Goal: Task Accomplishment & Management: Use online tool/utility

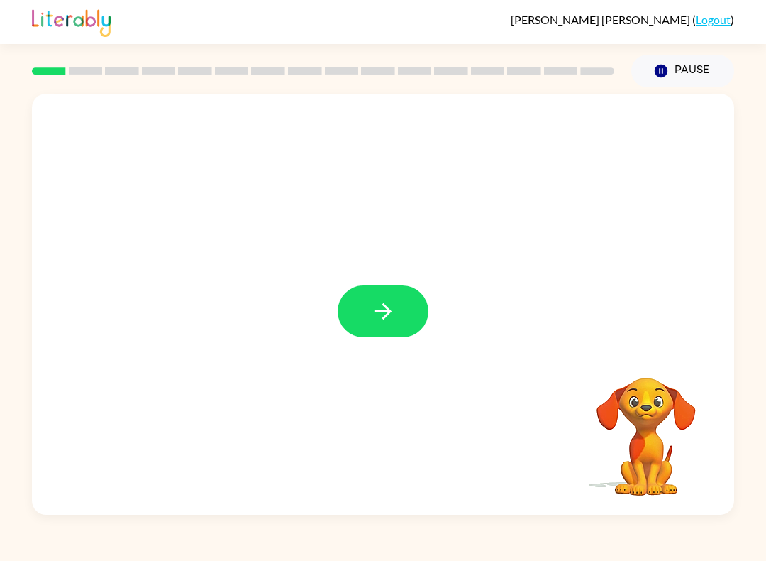
click at [404, 319] on button "button" at bounding box center [383, 311] width 91 height 52
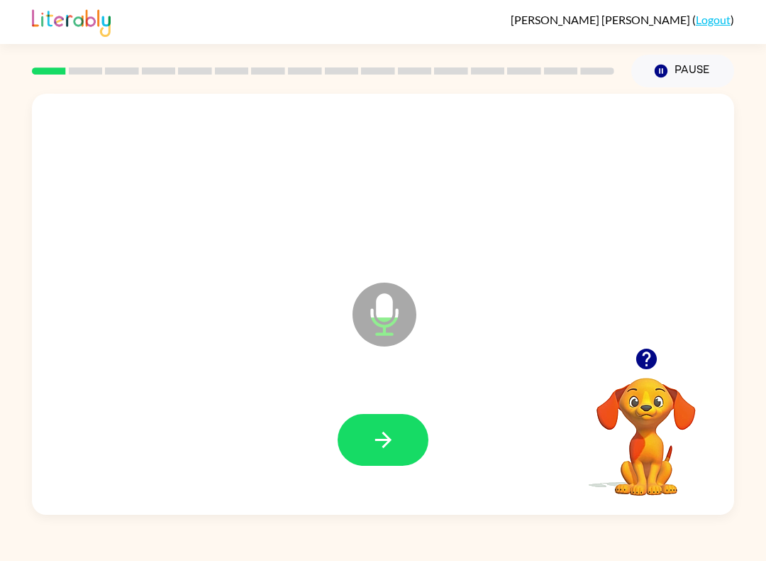
click at [386, 444] on icon "button" at bounding box center [383, 439] width 16 height 16
click at [390, 446] on icon "button" at bounding box center [383, 439] width 25 height 25
click at [391, 445] on icon "button" at bounding box center [383, 439] width 25 height 25
click at [378, 445] on icon "button" at bounding box center [383, 439] width 25 height 25
click at [380, 432] on icon "button" at bounding box center [383, 439] width 25 height 25
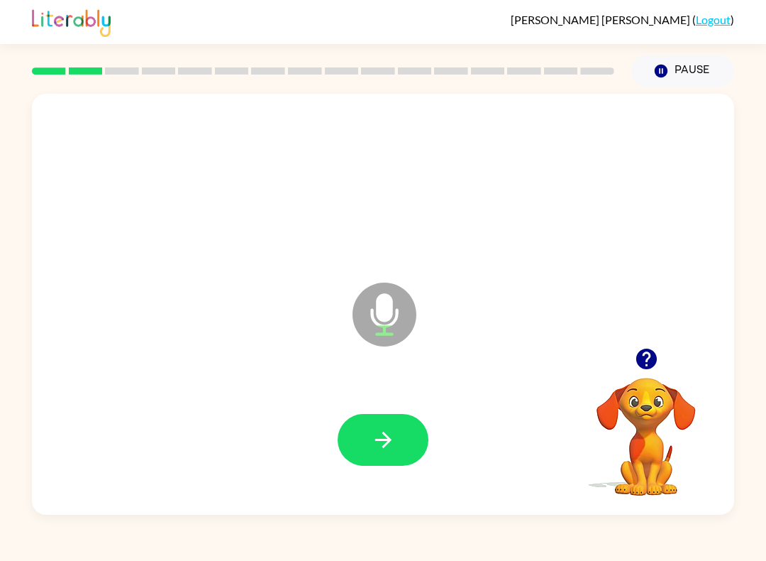
click at [383, 453] on button "button" at bounding box center [383, 440] width 91 height 52
click at [372, 452] on icon "button" at bounding box center [383, 439] width 25 height 25
click at [390, 446] on icon "button" at bounding box center [383, 439] width 25 height 25
click at [390, 434] on icon "button" at bounding box center [383, 439] width 25 height 25
click at [409, 419] on button "button" at bounding box center [383, 440] width 91 height 52
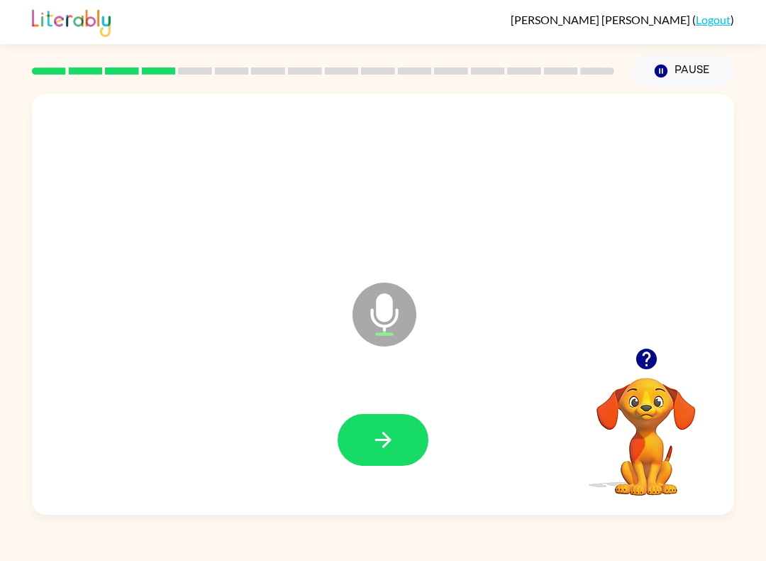
click at [389, 452] on icon "button" at bounding box center [383, 439] width 25 height 25
click at [388, 445] on icon "button" at bounding box center [383, 439] width 25 height 25
click at [375, 441] on icon "button" at bounding box center [383, 439] width 25 height 25
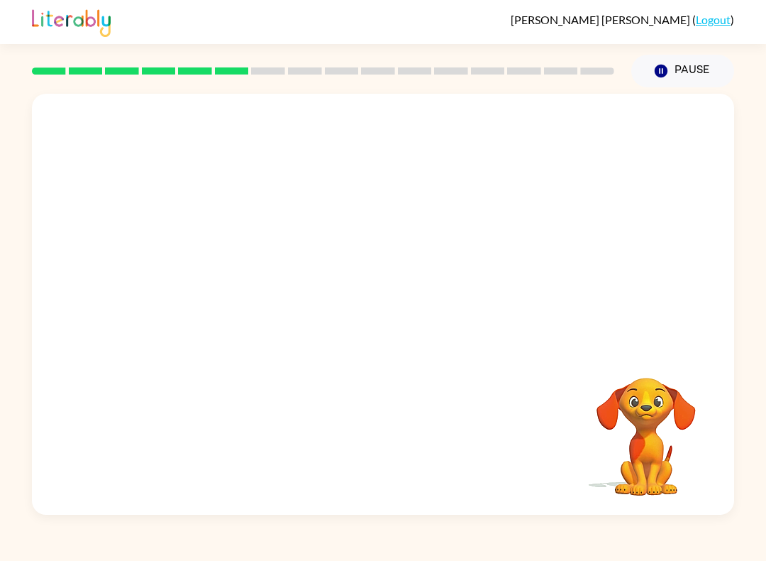
click at [669, 79] on button "Pause Pause" at bounding box center [683, 71] width 103 height 33
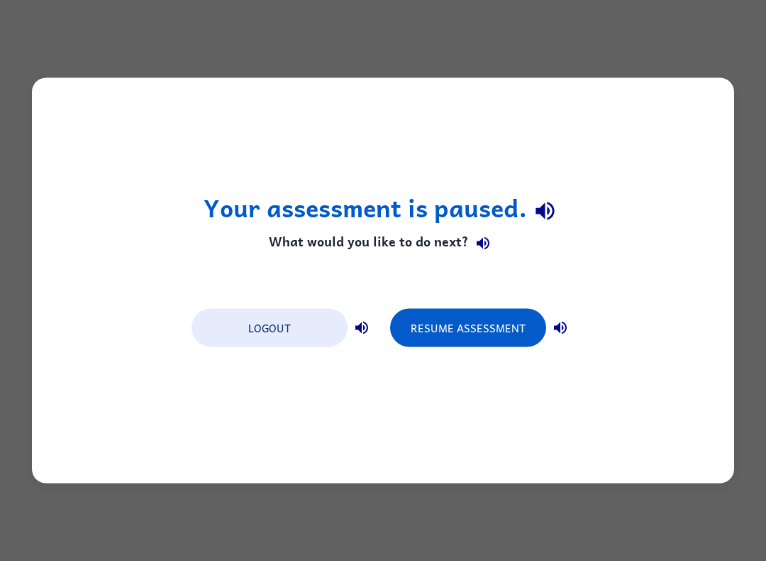
click at [514, 331] on button "Resume Assessment" at bounding box center [468, 328] width 156 height 38
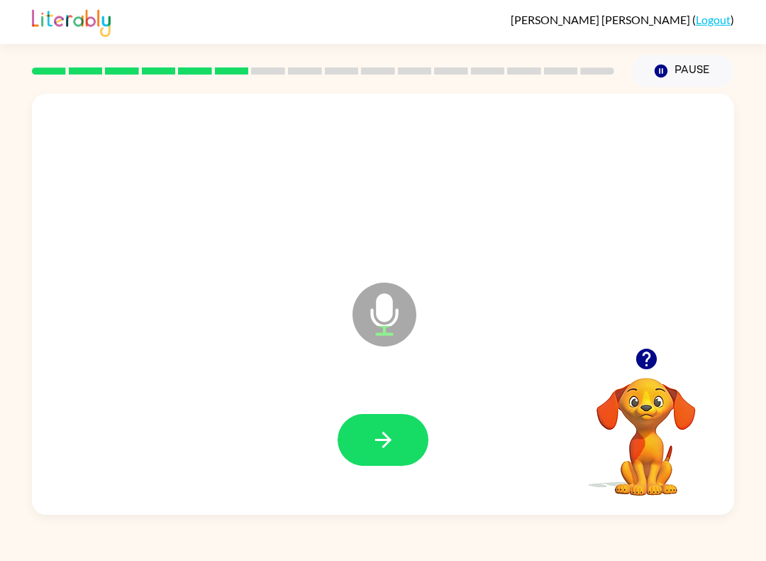
click at [378, 463] on button "button" at bounding box center [383, 440] width 91 height 52
click at [371, 449] on icon "button" at bounding box center [383, 439] width 25 height 25
click at [375, 424] on button "button" at bounding box center [383, 440] width 91 height 52
click at [383, 439] on icon "button" at bounding box center [383, 439] width 25 height 25
click at [383, 448] on icon "button" at bounding box center [383, 439] width 16 height 16
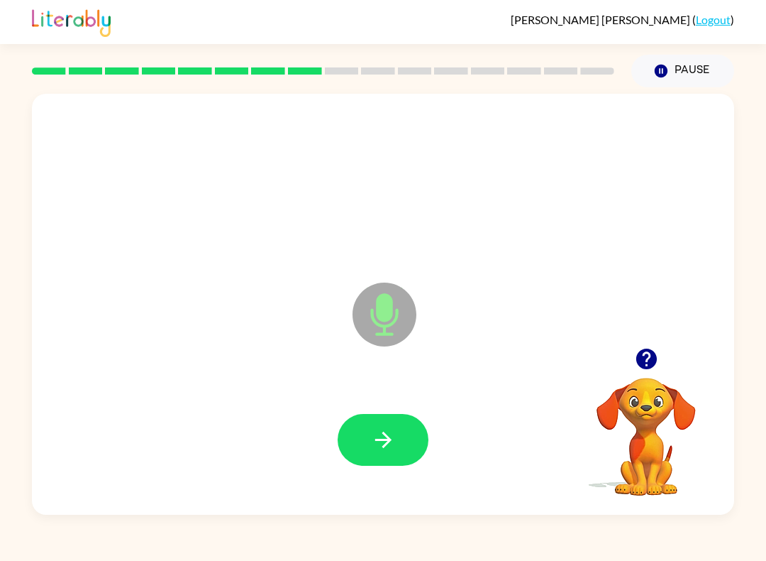
click at [379, 436] on icon "button" at bounding box center [383, 439] width 25 height 25
click at [398, 445] on button "button" at bounding box center [383, 440] width 91 height 52
click at [400, 427] on button "button" at bounding box center [383, 440] width 91 height 52
click at [416, 440] on button "button" at bounding box center [383, 440] width 91 height 52
click at [388, 441] on icon "button" at bounding box center [383, 439] width 16 height 16
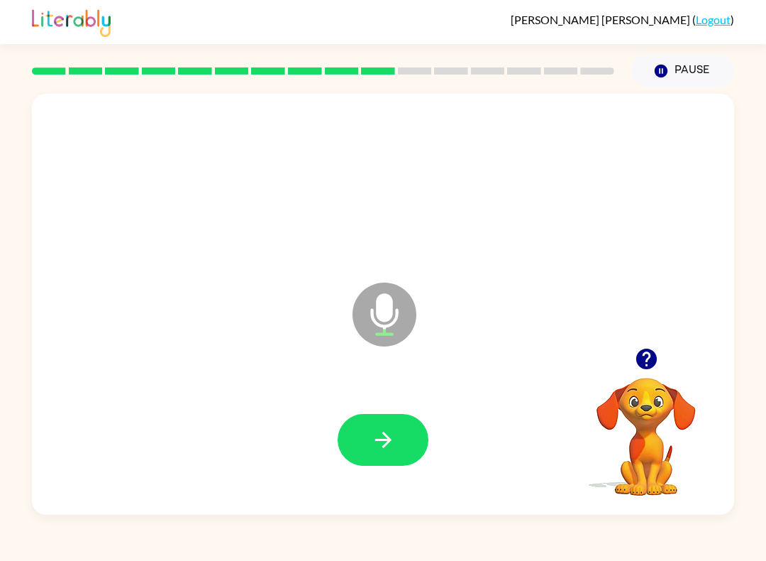
click at [395, 437] on icon "button" at bounding box center [383, 439] width 25 height 25
click at [395, 435] on icon "button" at bounding box center [383, 439] width 25 height 25
click at [402, 441] on button "button" at bounding box center [383, 440] width 91 height 52
click at [395, 440] on icon "button" at bounding box center [383, 439] width 25 height 25
click at [402, 422] on button "button" at bounding box center [383, 440] width 91 height 52
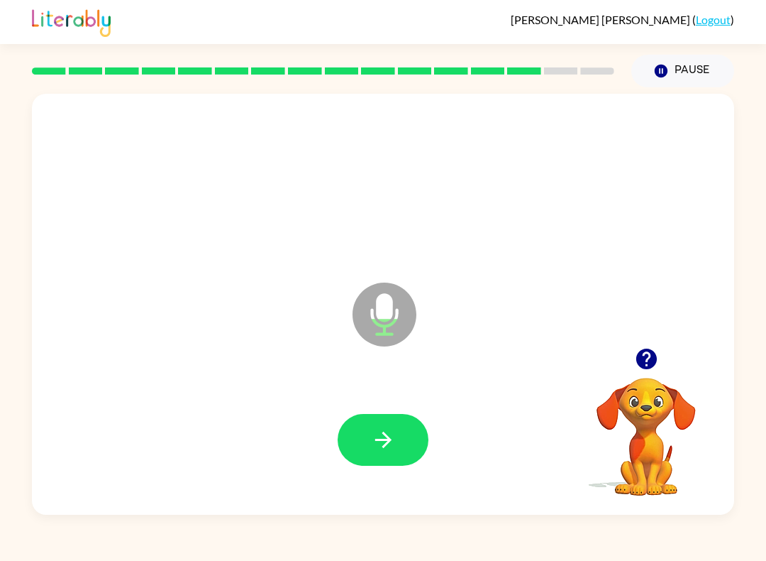
click at [394, 436] on icon "button" at bounding box center [383, 439] width 25 height 25
click at [381, 450] on icon "button" at bounding box center [383, 439] width 25 height 25
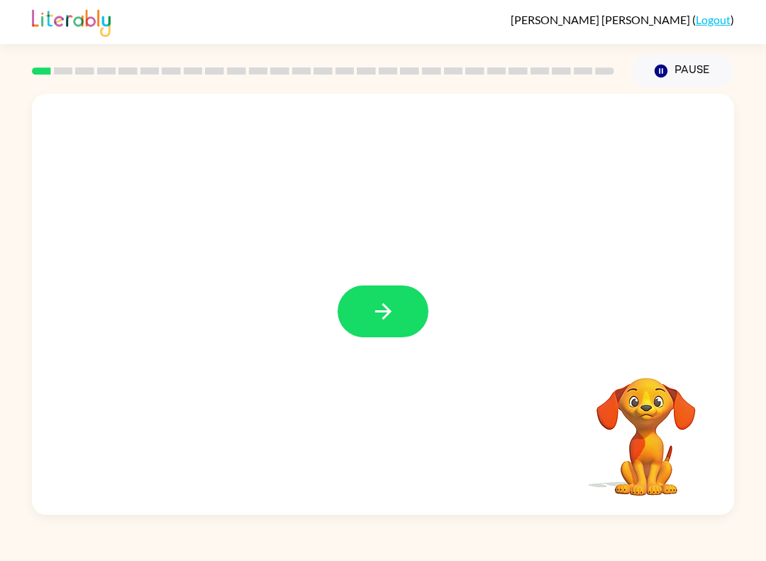
click at [374, 297] on button "button" at bounding box center [383, 311] width 91 height 52
click at [704, 78] on button "Pause Pause" at bounding box center [683, 71] width 103 height 33
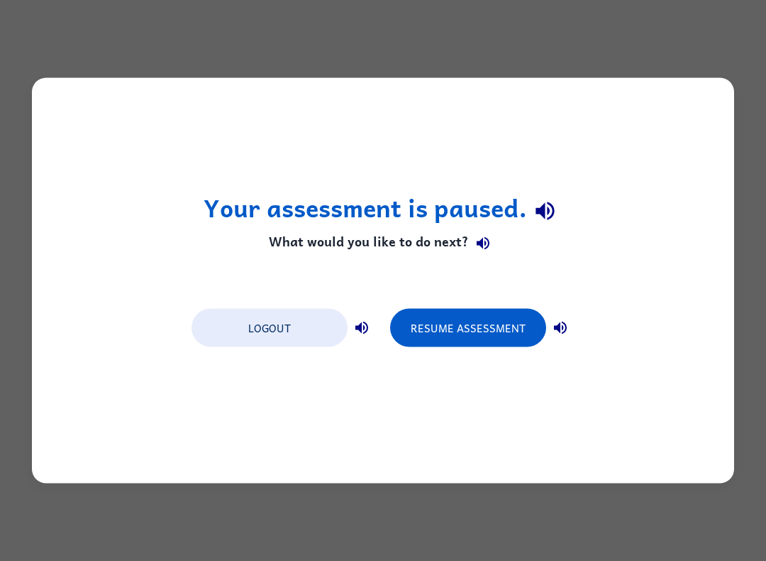
click at [472, 324] on button "Resume Assessment" at bounding box center [468, 328] width 156 height 38
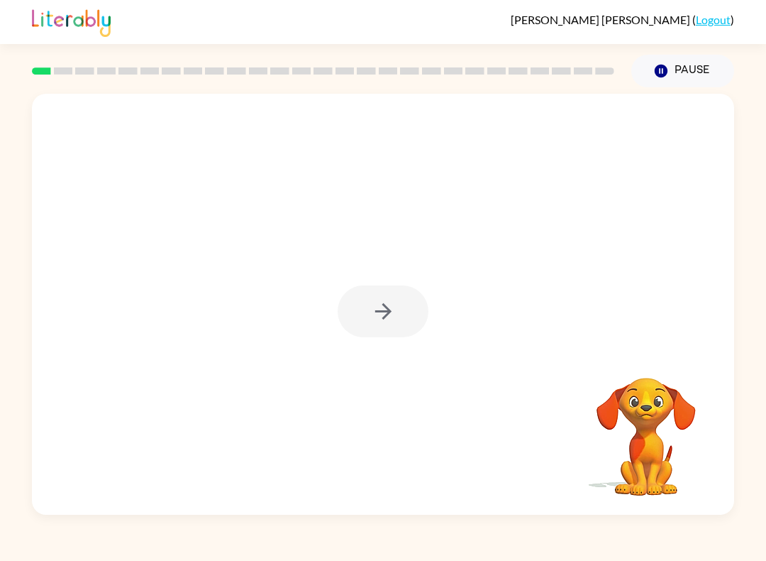
click at [390, 319] on div at bounding box center [383, 311] width 91 height 52
click at [390, 307] on icon "button" at bounding box center [383, 311] width 25 height 25
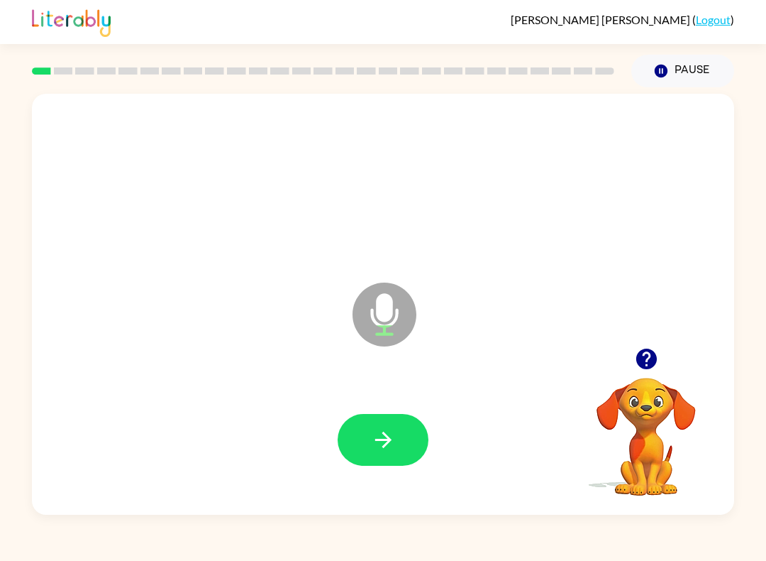
click at [352, 452] on button "button" at bounding box center [383, 440] width 91 height 52
click at [376, 442] on icon "button" at bounding box center [383, 439] width 25 height 25
click at [378, 452] on icon "button" at bounding box center [383, 439] width 25 height 25
click at [353, 402] on div at bounding box center [383, 439] width 674 height 121
click at [343, 437] on button "button" at bounding box center [383, 440] width 91 height 52
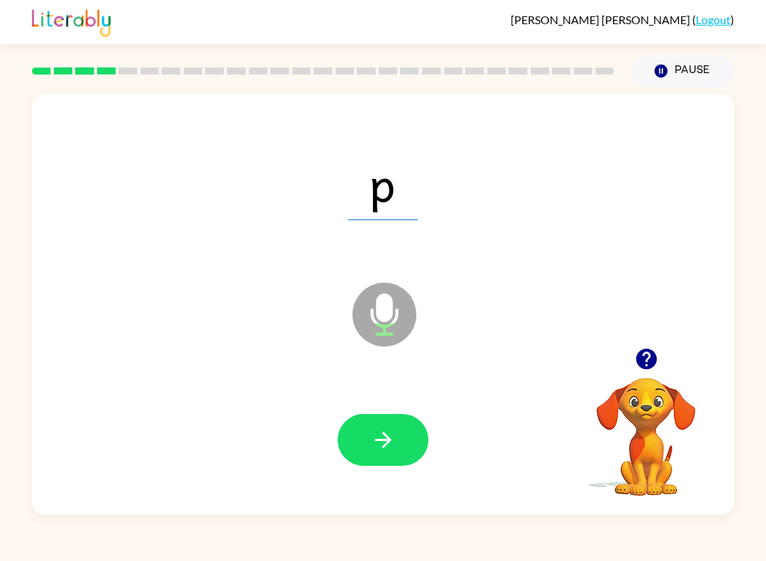
click at [413, 424] on button "button" at bounding box center [383, 440] width 91 height 52
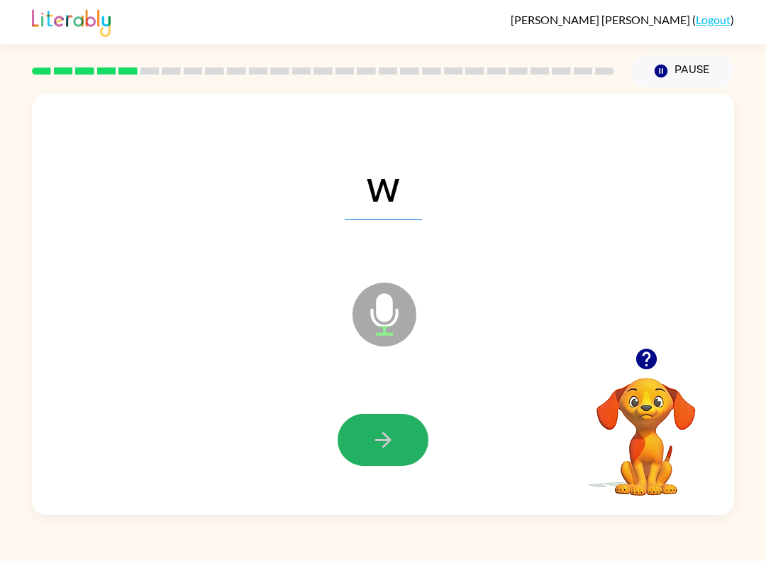
click at [387, 419] on button "button" at bounding box center [383, 440] width 91 height 52
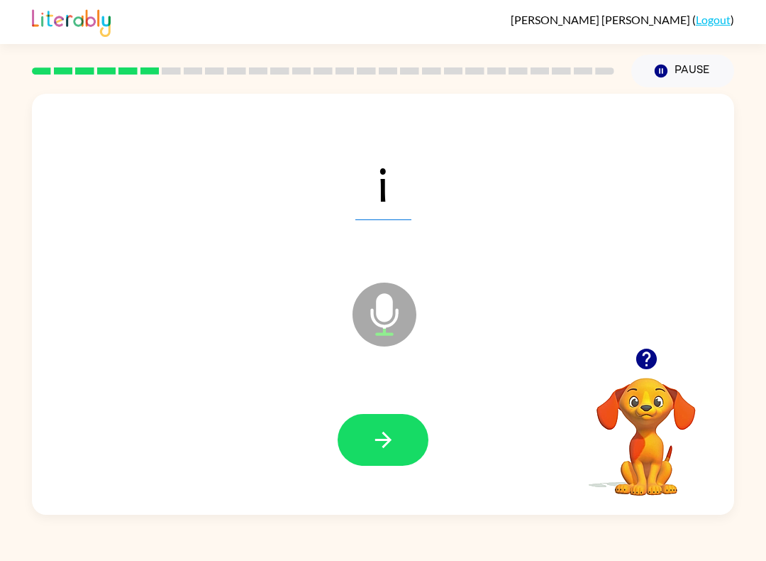
click at [385, 457] on button "button" at bounding box center [383, 440] width 91 height 52
click at [369, 480] on div at bounding box center [383, 439] width 674 height 121
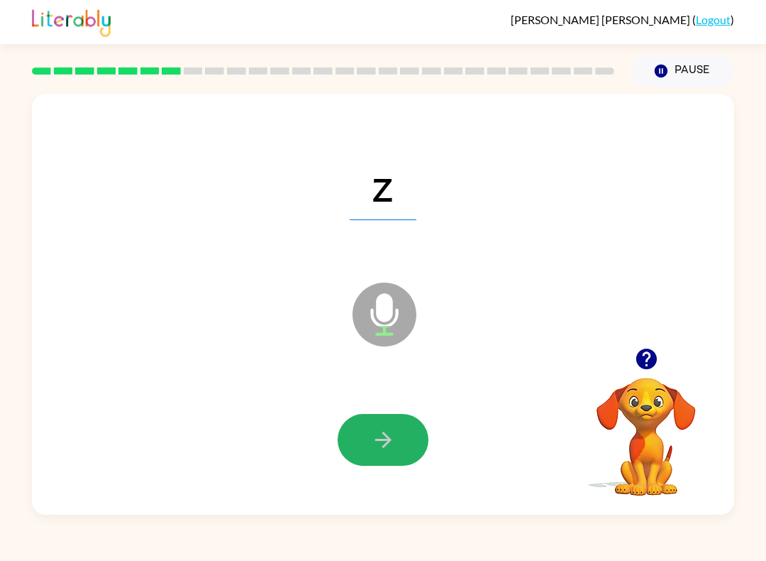
click at [368, 480] on div at bounding box center [383, 439] width 674 height 121
click at [417, 446] on button "button" at bounding box center [383, 440] width 91 height 52
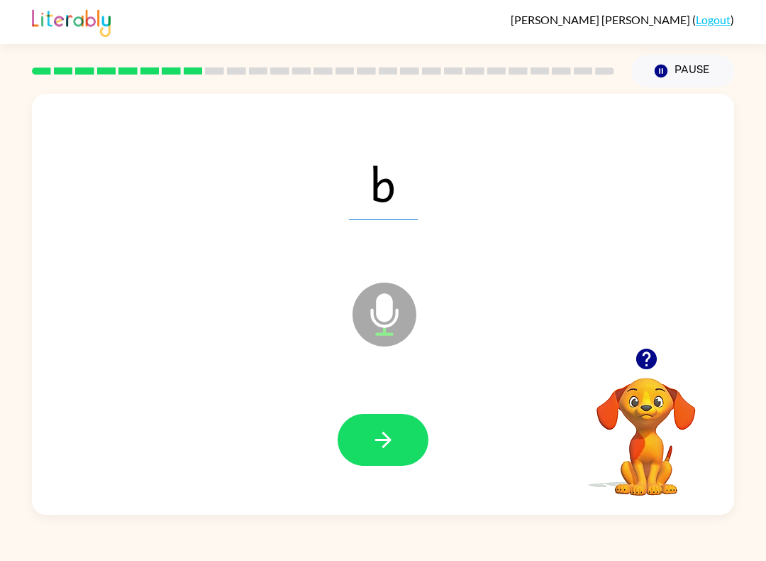
click at [396, 402] on div at bounding box center [383, 439] width 674 height 121
click at [402, 452] on button "button" at bounding box center [383, 440] width 91 height 52
click at [390, 443] on icon "button" at bounding box center [383, 439] width 25 height 25
click at [399, 440] on button "button" at bounding box center [383, 440] width 91 height 52
click at [405, 431] on button "button" at bounding box center [383, 440] width 91 height 52
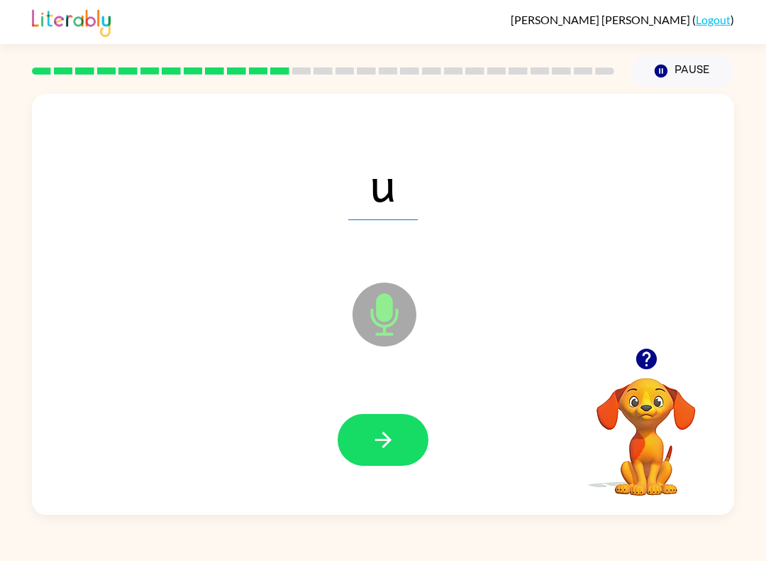
click at [405, 436] on button "button" at bounding box center [383, 440] width 91 height 52
click at [408, 422] on button "button" at bounding box center [383, 440] width 91 height 52
click at [387, 441] on icon "button" at bounding box center [383, 439] width 25 height 25
click at [365, 407] on div at bounding box center [383, 439] width 674 height 121
click at [367, 441] on button "button" at bounding box center [383, 440] width 91 height 52
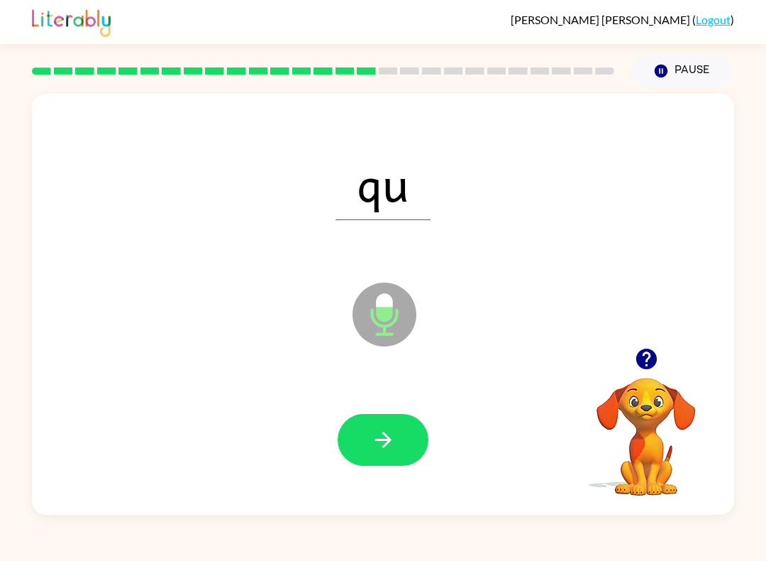
click at [366, 466] on button "button" at bounding box center [383, 440] width 91 height 52
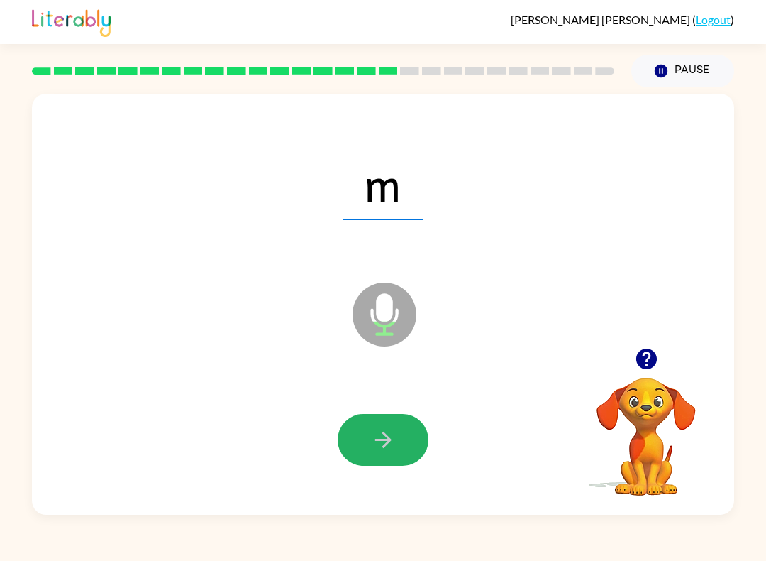
click at [387, 436] on icon "button" at bounding box center [383, 439] width 16 height 16
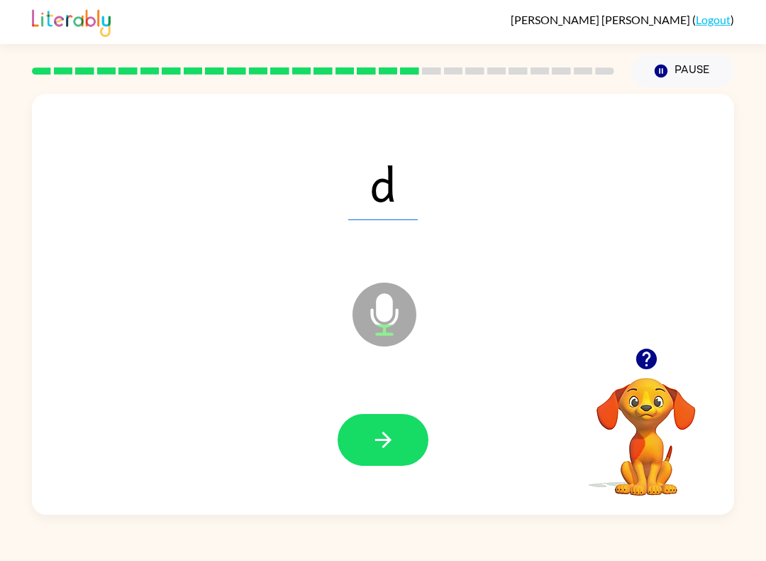
click at [407, 436] on button "button" at bounding box center [383, 440] width 91 height 52
click at [414, 445] on button "button" at bounding box center [383, 440] width 91 height 52
click at [365, 444] on button "button" at bounding box center [383, 440] width 91 height 52
click at [386, 440] on icon "button" at bounding box center [383, 439] width 16 height 16
click at [393, 438] on icon "button" at bounding box center [383, 439] width 25 height 25
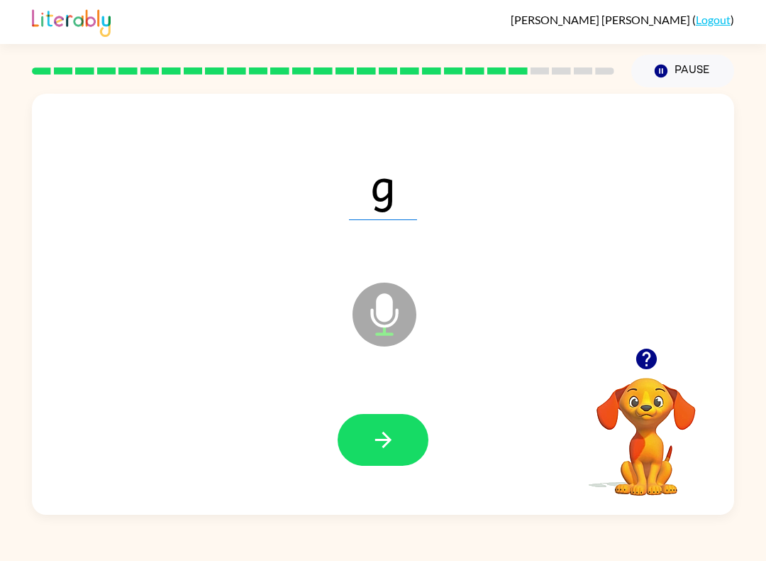
click at [357, 448] on button "button" at bounding box center [383, 440] width 91 height 52
click at [410, 419] on button "button" at bounding box center [383, 440] width 91 height 52
click at [352, 449] on button "button" at bounding box center [383, 440] width 91 height 52
click at [379, 446] on icon "button" at bounding box center [383, 439] width 25 height 25
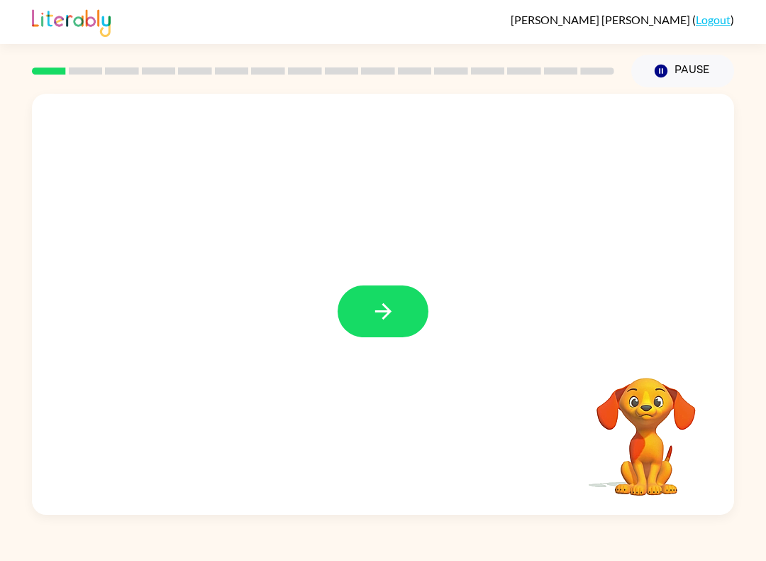
click at [378, 304] on icon "button" at bounding box center [383, 311] width 25 height 25
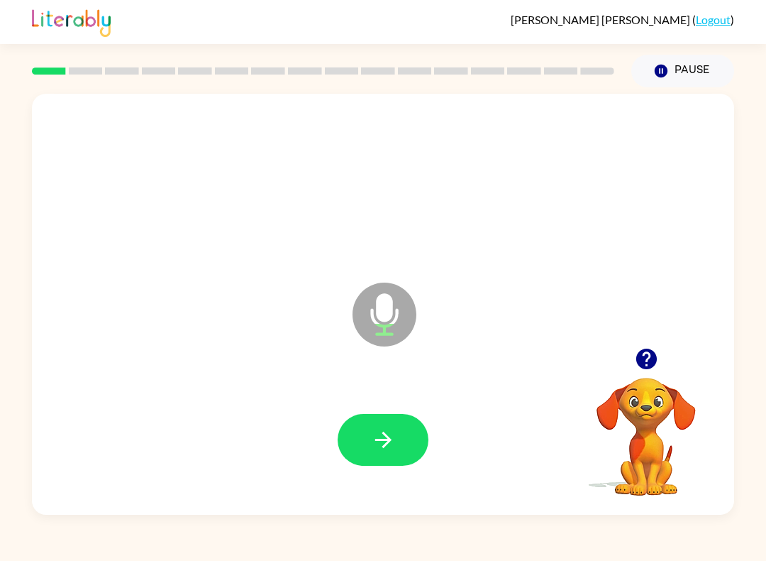
click at [365, 440] on button "button" at bounding box center [383, 440] width 91 height 52
click at [398, 434] on button "button" at bounding box center [383, 440] width 91 height 52
click at [372, 431] on icon "button" at bounding box center [383, 439] width 25 height 25
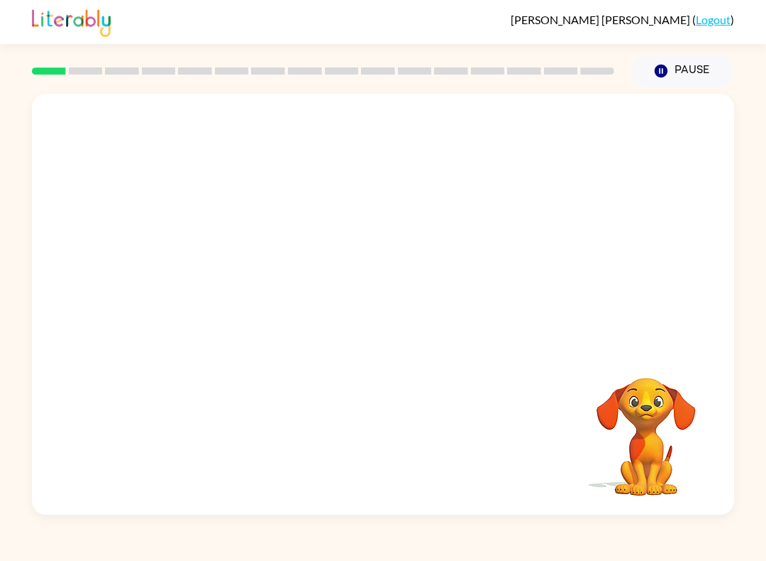
click at [684, 70] on button "Pause Pause" at bounding box center [683, 71] width 103 height 33
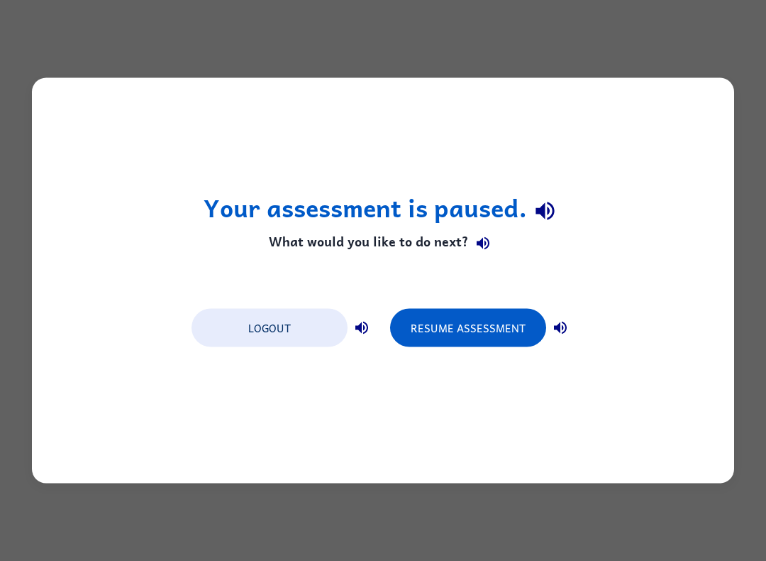
click at [476, 331] on button "Resume Assessment" at bounding box center [468, 328] width 156 height 38
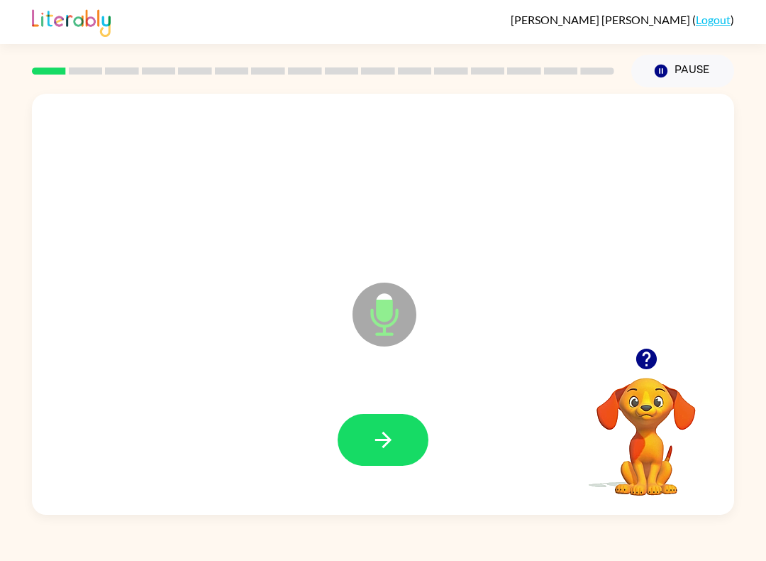
click at [389, 429] on icon "button" at bounding box center [383, 439] width 25 height 25
click at [368, 437] on button "button" at bounding box center [383, 440] width 91 height 52
click at [404, 430] on button "button" at bounding box center [383, 440] width 91 height 52
click at [388, 434] on icon "button" at bounding box center [383, 439] width 25 height 25
click at [379, 439] on icon "button" at bounding box center [383, 439] width 25 height 25
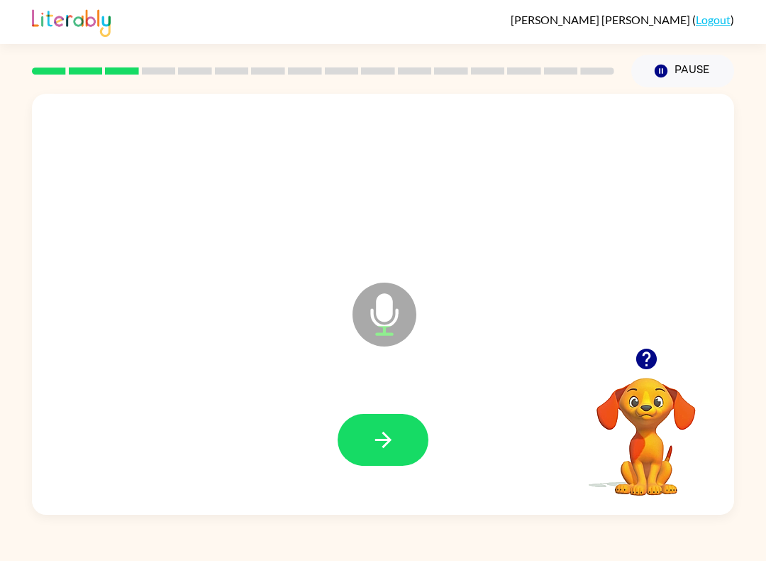
click at [371, 439] on icon "button" at bounding box center [383, 439] width 25 height 25
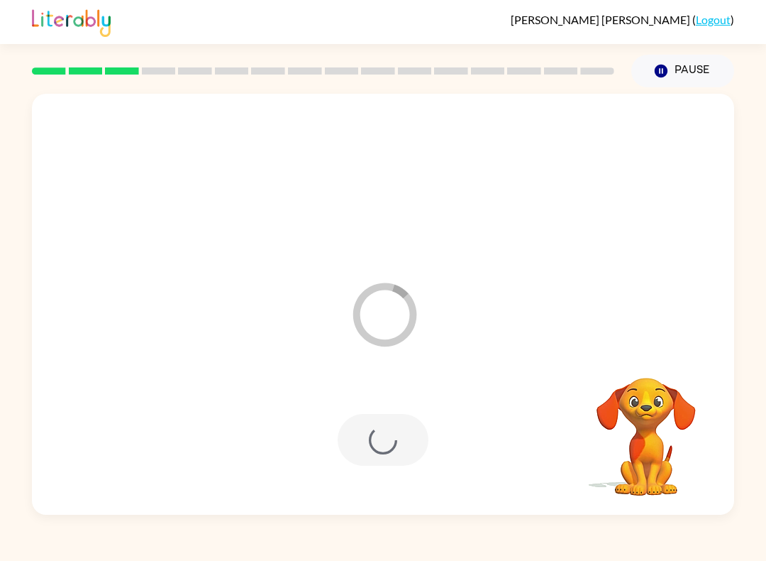
click at [704, 66] on button "Pause Pause" at bounding box center [683, 71] width 103 height 33
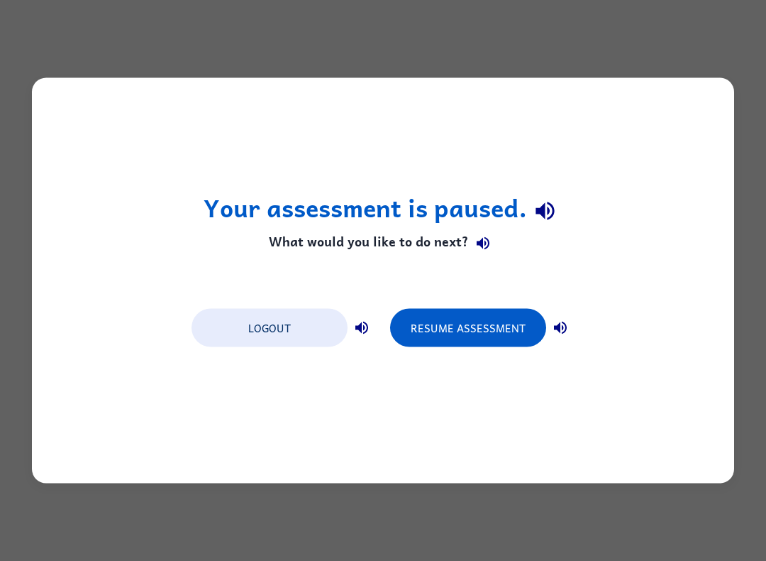
click at [488, 329] on button "Resume Assessment" at bounding box center [468, 328] width 156 height 38
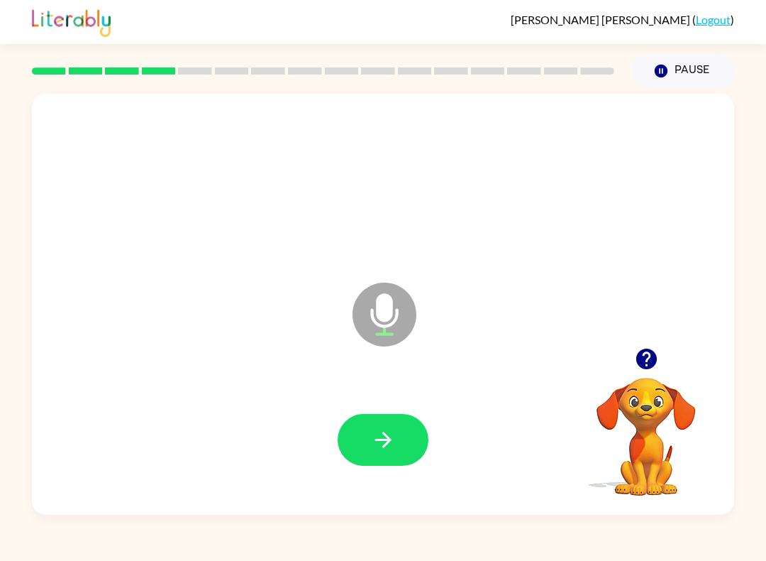
click at [379, 461] on button "button" at bounding box center [383, 440] width 91 height 52
click at [387, 444] on icon "button" at bounding box center [383, 439] width 16 height 16
click at [358, 462] on button "button" at bounding box center [383, 440] width 91 height 52
click at [372, 461] on button "button" at bounding box center [383, 440] width 91 height 52
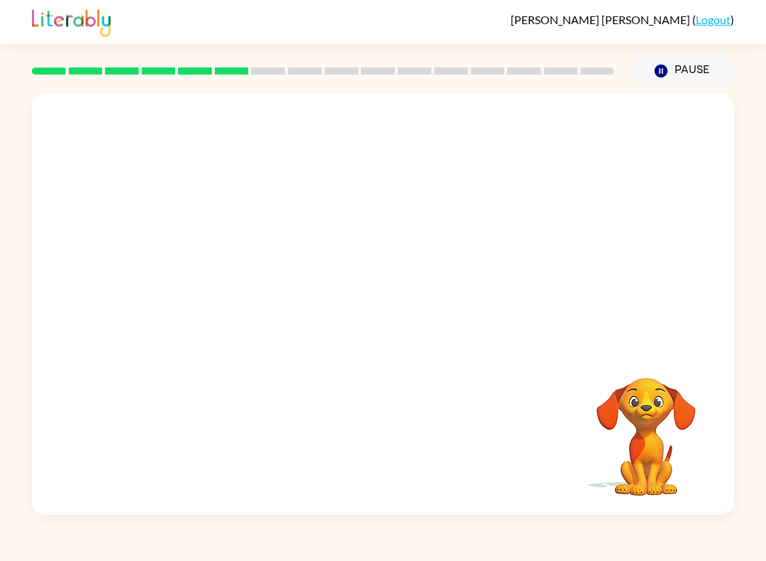
click at [688, 67] on button "Pause Pause" at bounding box center [683, 71] width 103 height 33
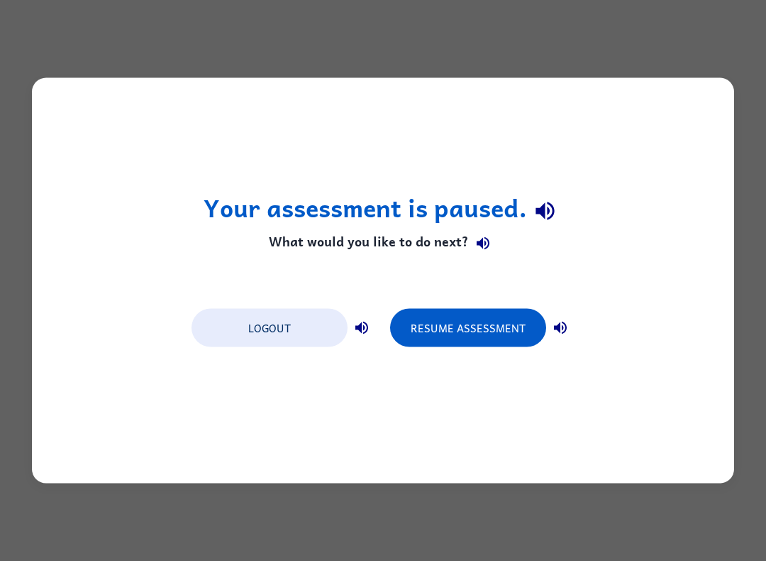
click at [488, 323] on button "Resume Assessment" at bounding box center [468, 328] width 156 height 38
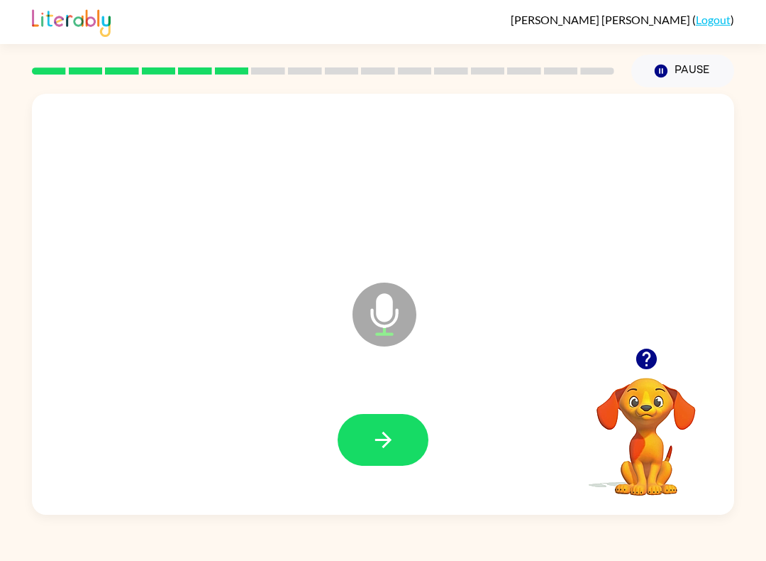
click at [407, 426] on button "button" at bounding box center [383, 440] width 91 height 52
click at [358, 444] on button "button" at bounding box center [383, 440] width 91 height 52
click at [391, 422] on button "button" at bounding box center [383, 440] width 91 height 52
click at [361, 438] on button "button" at bounding box center [383, 440] width 91 height 52
click at [375, 439] on icon "button" at bounding box center [383, 439] width 25 height 25
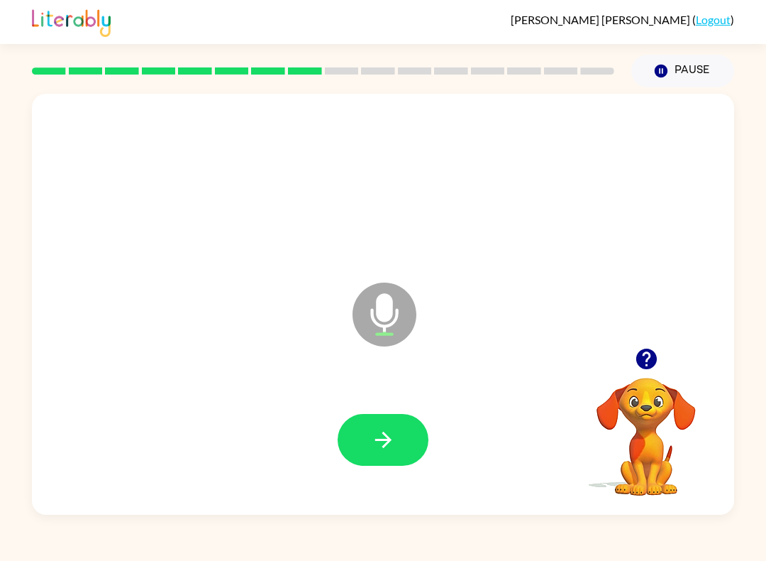
click at [398, 440] on button "button" at bounding box center [383, 440] width 91 height 52
click at [371, 444] on icon "button" at bounding box center [383, 439] width 25 height 25
click at [372, 420] on button "button" at bounding box center [383, 440] width 91 height 52
click at [408, 451] on button "button" at bounding box center [383, 440] width 91 height 52
click at [390, 454] on button "button" at bounding box center [383, 440] width 91 height 52
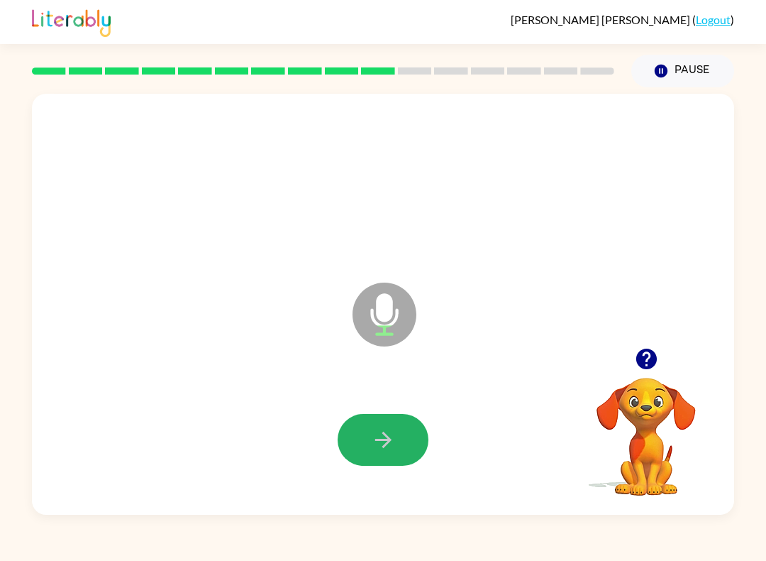
click at [365, 459] on button "button" at bounding box center [383, 440] width 91 height 52
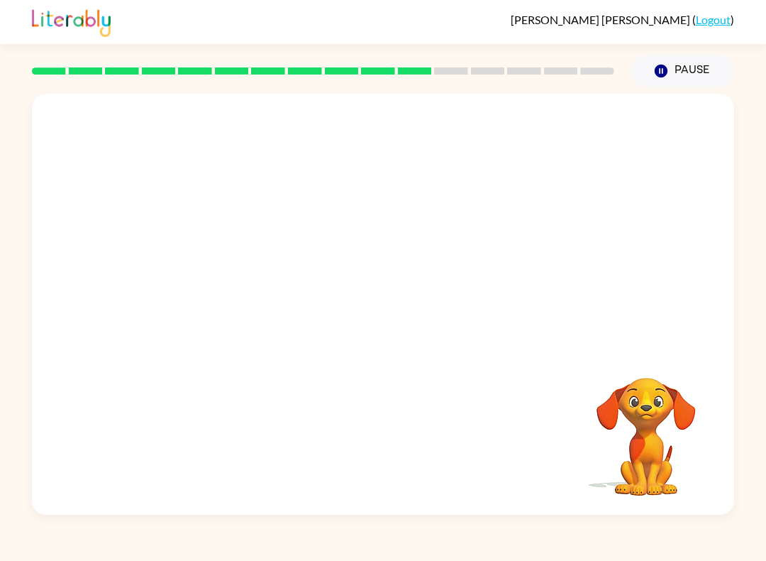
click at [687, 66] on button "Pause Pause" at bounding box center [683, 71] width 103 height 33
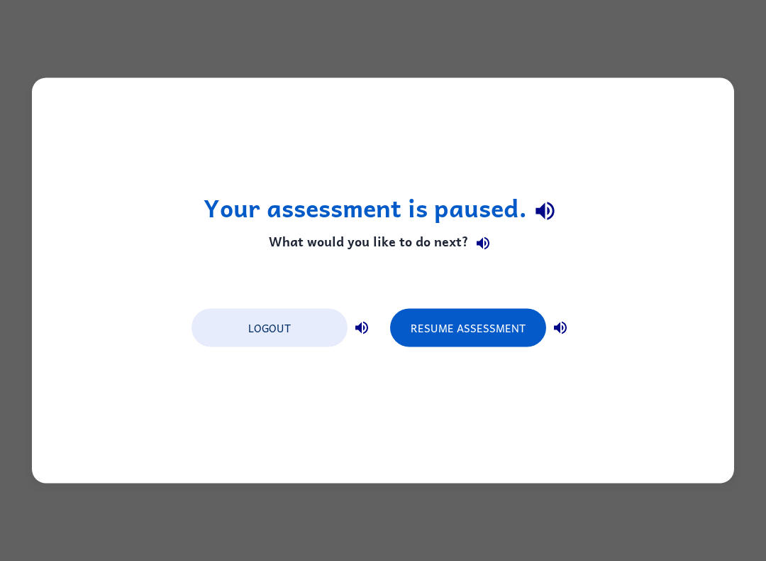
click at [469, 336] on button "Resume Assessment" at bounding box center [468, 328] width 156 height 38
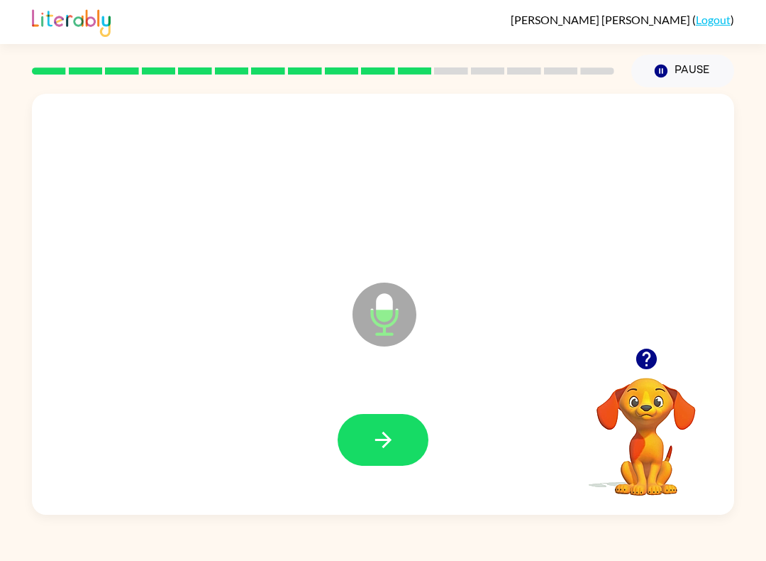
click at [390, 428] on icon "button" at bounding box center [383, 439] width 25 height 25
click at [382, 436] on icon "button" at bounding box center [383, 439] width 25 height 25
click at [391, 447] on icon "button" at bounding box center [383, 439] width 25 height 25
click at [390, 429] on icon "button" at bounding box center [383, 439] width 25 height 25
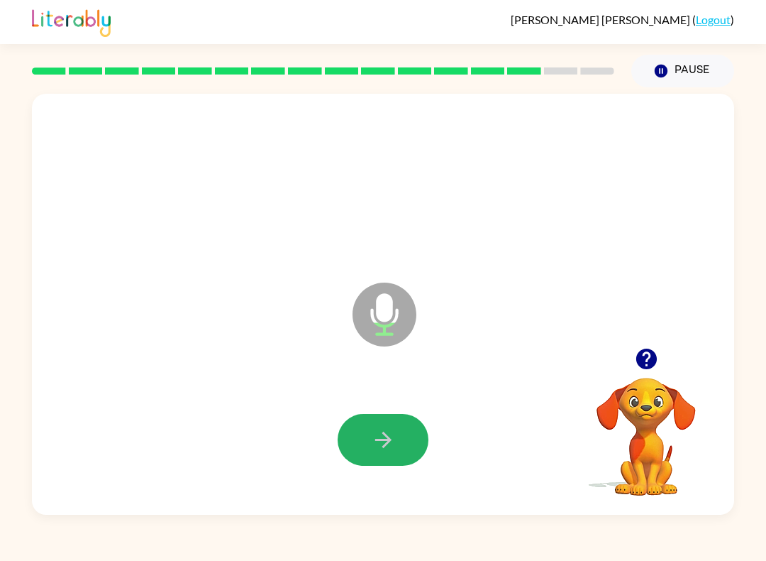
click at [383, 439] on icon "button" at bounding box center [383, 439] width 25 height 25
click at [374, 443] on icon "button" at bounding box center [383, 439] width 25 height 25
